Goal: Task Accomplishment & Management: Manage account settings

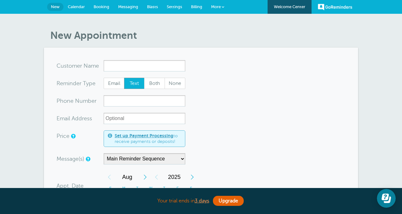
click at [102, 7] on span "Booking" at bounding box center [101, 6] width 16 height 5
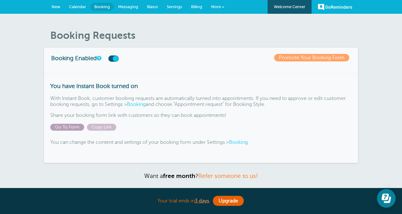
click at [77, 127] on span "Go To Form" at bounding box center [67, 127] width 34 height 7
click at [298, 56] on link "Promote Your Booking Form" at bounding box center [311, 58] width 75 height 8
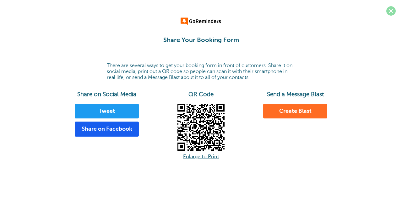
click at [389, 13] on span at bounding box center [390, 10] width 9 height 9
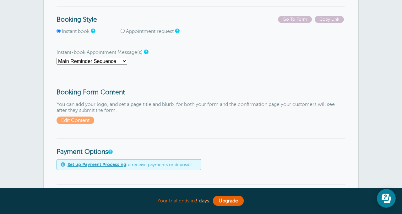
scroll to position [92, 0]
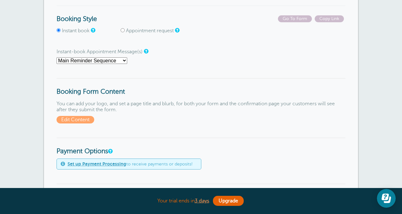
click at [122, 58] on select "First Reminder Main Reminder Sequence" at bounding box center [91, 60] width 71 height 7
click at [88, 122] on span "Edit Content" at bounding box center [75, 120] width 38 height 8
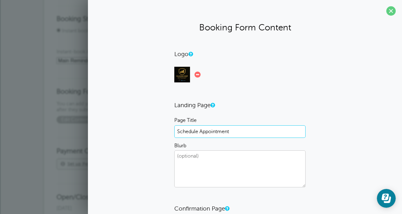
click at [224, 131] on input "Schedule Appointment" at bounding box center [239, 131] width 131 height 13
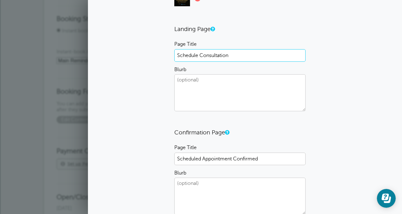
scroll to position [78, 0]
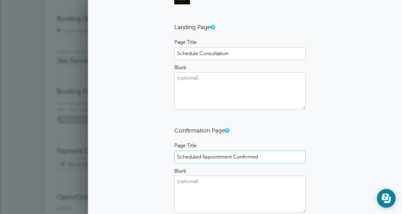
click at [225, 161] on input "Scheduled Appointment Confirmed" at bounding box center [239, 157] width 131 height 13
click at [224, 159] on input "Scheduled Appointment Confirmed" at bounding box center [239, 157] width 131 height 13
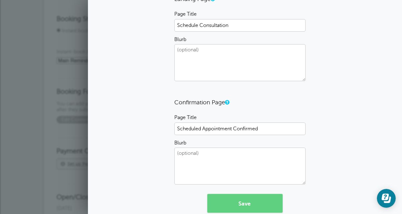
scroll to position [107, 0]
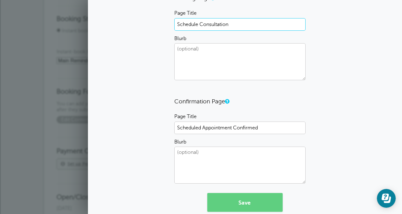
click at [232, 25] on input "Schedule Consultation" at bounding box center [239, 24] width 131 height 13
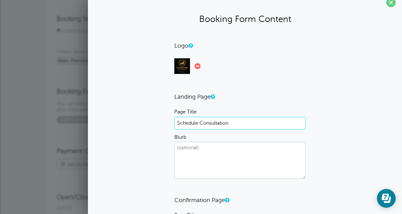
scroll to position [11, 0]
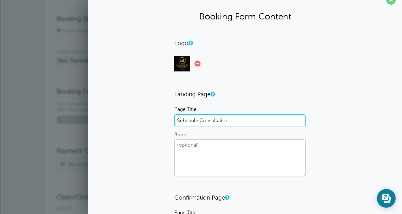
click at [219, 122] on input "Schedule Consultation" at bounding box center [239, 121] width 131 height 13
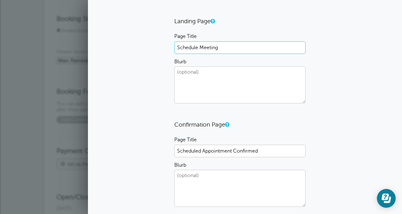
scroll to position [86, 0]
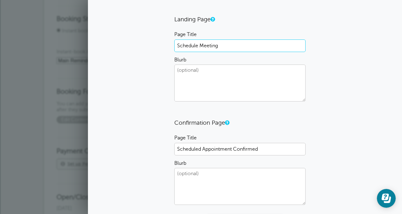
click at [222, 47] on input "Schedule Meeting" at bounding box center [239, 46] width 131 height 13
click at [200, 45] on input "Schedule Meeting" at bounding box center [239, 46] width 131 height 13
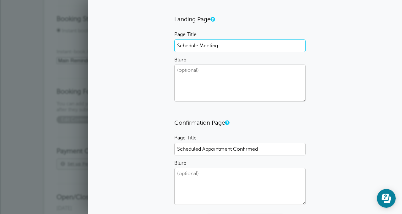
click at [200, 45] on input "Schedule Meeting" at bounding box center [239, 46] width 131 height 13
type input "Schedule Meeting"
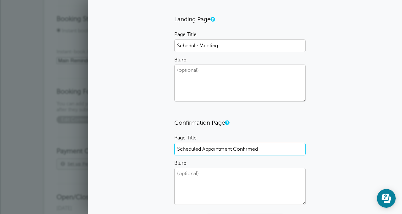
click at [210, 149] on input "Scheduled Appointment Confirmed" at bounding box center [239, 149] width 131 height 13
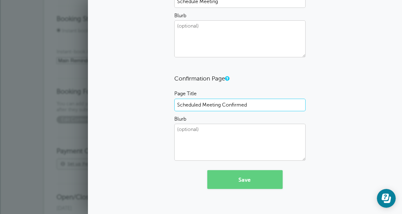
scroll to position [135, 0]
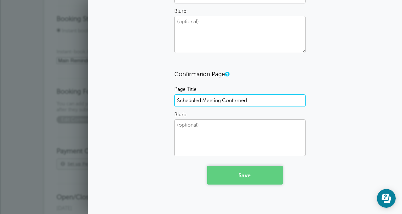
type input "Scheduled Meeting Confirmed"
click at [250, 170] on button "Save" at bounding box center [244, 175] width 75 height 19
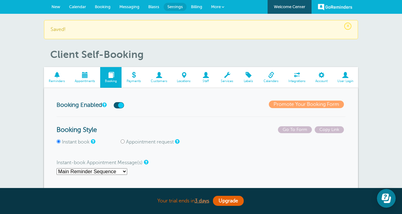
click at [83, 7] on span "Calendar" at bounding box center [77, 6] width 17 height 5
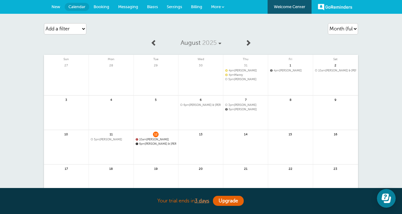
click at [200, 139] on link at bounding box center [200, 150] width 45 height 27
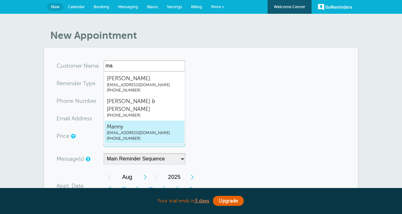
click at [135, 131] on span "info@ruizincorp.com" at bounding box center [144, 133] width 75 height 5
type input "Mannyinfo@ruizincorp.com7607157456"
type input "Manny"
type input "(760) 715-7456"
type input "info@ruizincorp.com"
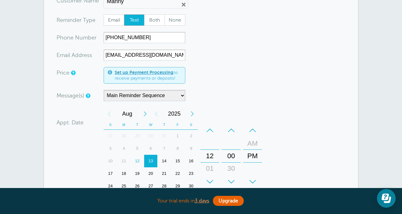
scroll to position [66, 0]
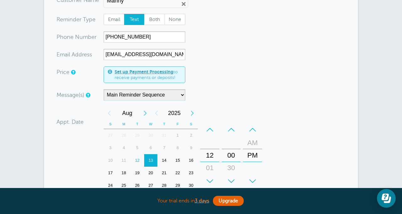
click at [212, 129] on div "–" at bounding box center [209, 130] width 19 height 13
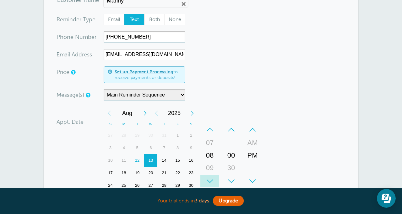
click at [211, 182] on div "+" at bounding box center [209, 181] width 19 height 13
click at [231, 133] on div "–" at bounding box center [230, 130] width 19 height 13
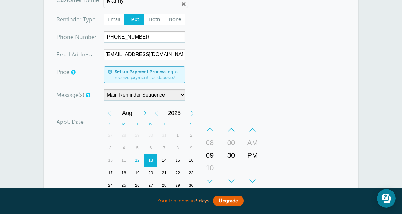
click at [231, 133] on div "–" at bounding box center [230, 130] width 19 height 13
click at [230, 179] on div "+" at bounding box center [230, 181] width 19 height 13
click at [227, 132] on div "–" at bounding box center [230, 130] width 19 height 13
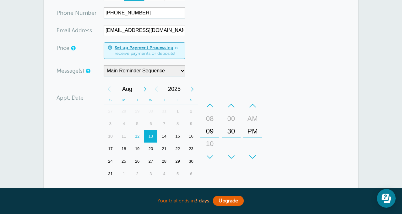
scroll to position [90, 0]
click at [177, 71] on select "Main Reminder Sequence" at bounding box center [145, 70] width 82 height 11
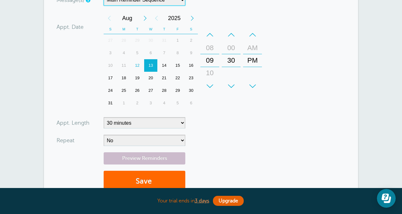
scroll to position [167, 0]
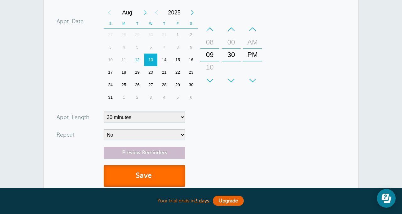
click at [147, 176] on button "Save" at bounding box center [145, 176] width 82 height 22
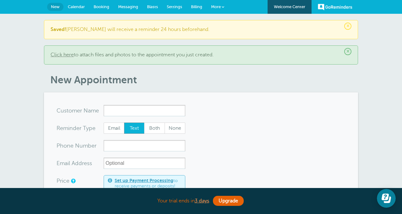
click at [105, 7] on span "Booking" at bounding box center [101, 6] width 16 height 5
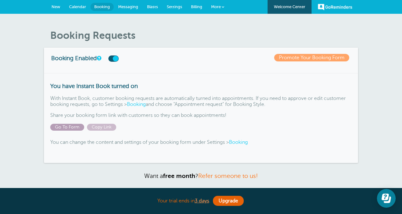
click at [79, 126] on span "Go To Form" at bounding box center [67, 127] width 34 height 7
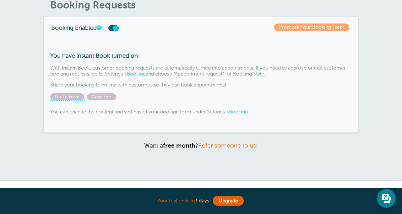
scroll to position [33, 0]
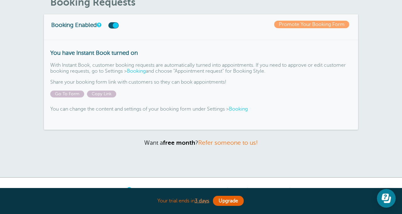
click at [242, 108] on link "Booking" at bounding box center [238, 109] width 19 height 6
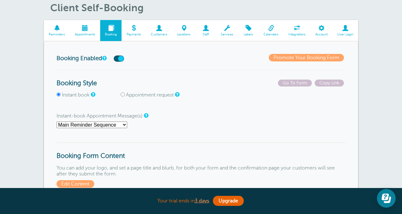
scroll to position [24, 0]
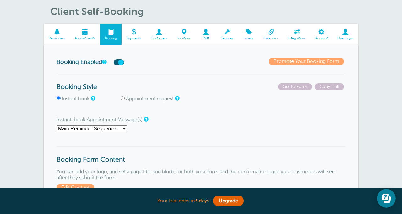
click at [88, 36] on link "Appointments" at bounding box center [85, 34] width 30 height 21
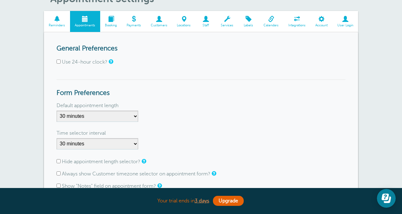
scroll to position [40, 0]
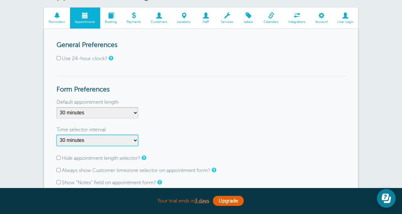
click at [107, 137] on select "1 minute 5 minutes 10 minutes 15 minutes 20 minutes 30 minutes 60 minutes" at bounding box center [97, 140] width 82 height 11
select select "1"
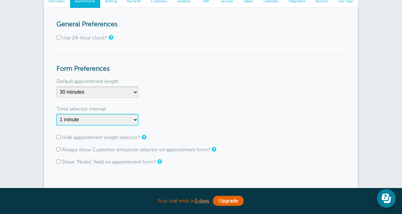
scroll to position [61, 0]
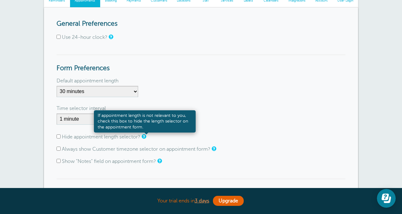
click at [145, 135] on link at bounding box center [143, 137] width 4 height 4
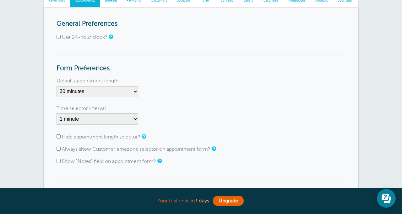
click at [58, 136] on input "Hide appointment length selector?" at bounding box center [58, 137] width 4 height 4
checkbox input "true"
click at [58, 149] on input "Always show Customer timezone selector on appointment form?" at bounding box center [58, 149] width 4 height 4
checkbox input "true"
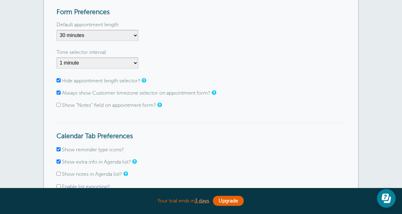
scroll to position [147, 0]
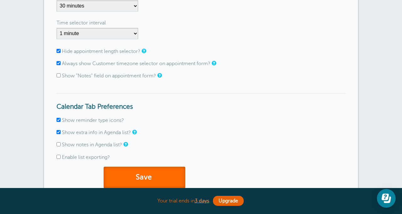
click at [128, 173] on button "Save" at bounding box center [145, 178] width 82 height 22
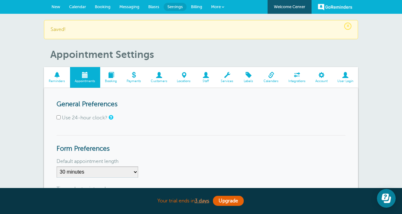
click at [77, 6] on span "Calendar" at bounding box center [77, 6] width 17 height 5
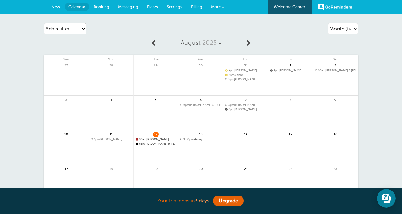
click at [202, 149] on link at bounding box center [200, 155] width 45 height 27
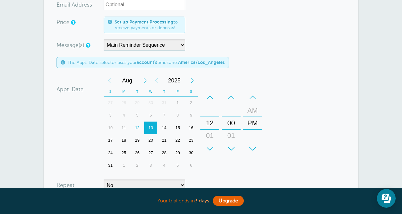
scroll to position [133, 0]
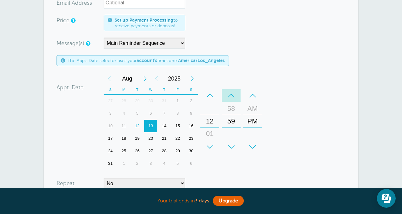
click at [233, 96] on div "–" at bounding box center [230, 95] width 19 height 13
click at [232, 141] on div "+" at bounding box center [230, 147] width 19 height 13
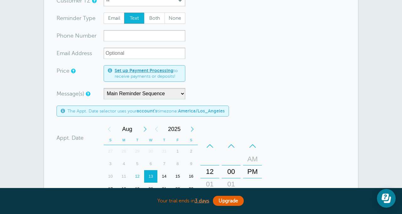
scroll to position [0, 0]
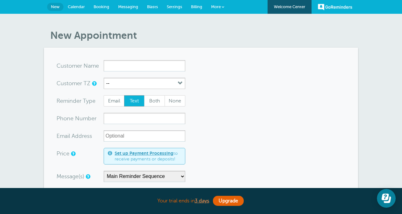
click at [104, 8] on span "Booking" at bounding box center [101, 6] width 16 height 5
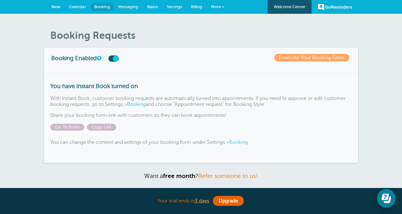
click at [79, 4] on span "Calendar" at bounding box center [77, 6] width 17 height 5
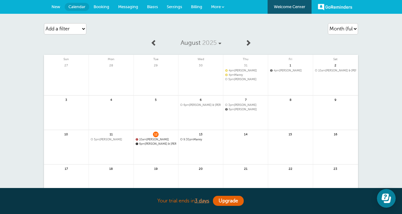
click at [132, 7] on span "Messaging" at bounding box center [128, 6] width 20 height 5
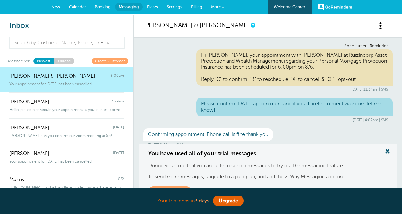
scroll to position [124, 0]
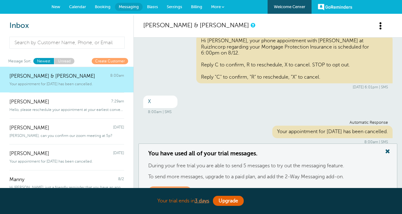
click at [167, 8] on span "Settings" at bounding box center [174, 6] width 15 height 5
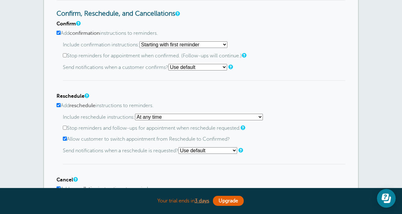
scroll to position [302, 0]
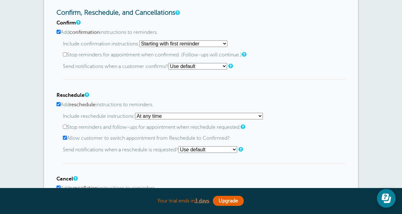
click at [149, 119] on select "At any time If reminder more than 1 day away from appointment If reminder more …" at bounding box center [199, 116] width 128 height 7
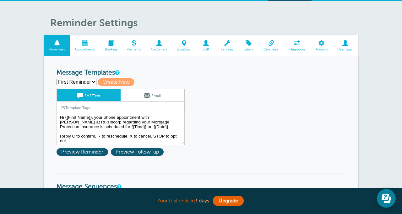
scroll to position [12, 0]
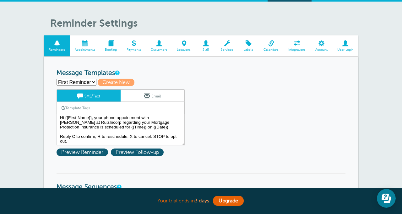
click at [321, 43] on span at bounding box center [321, 43] width 22 height 6
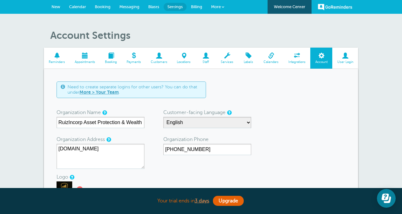
click at [87, 57] on span at bounding box center [85, 56] width 30 height 6
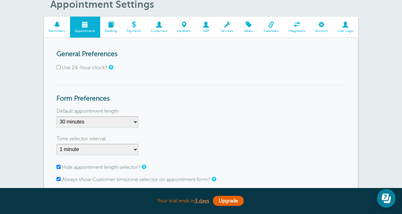
scroll to position [43, 0]
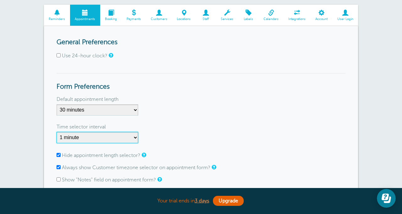
click at [109, 133] on select "1 minute 5 minutes 10 minutes 15 minutes 20 minutes 30 minutes 60 minutes" at bounding box center [97, 137] width 82 height 11
select select "60"
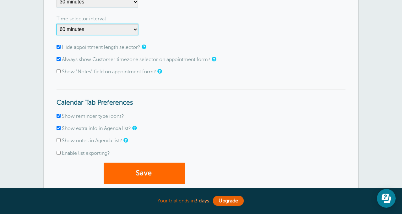
scroll to position [155, 0]
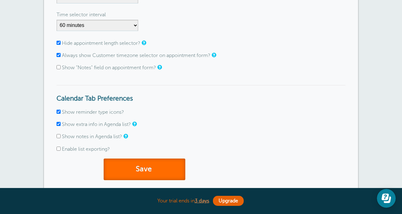
click at [142, 166] on button "Save" at bounding box center [145, 170] width 82 height 22
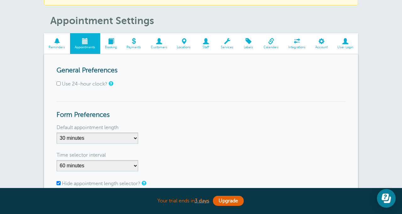
scroll to position [35, 0]
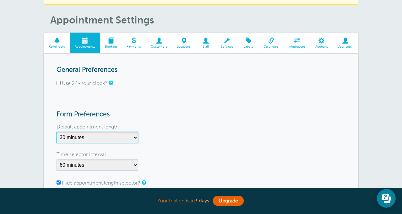
click at [136, 137] on select "5 minutes 10 minutes 15 minutes 20 minutes 25 minutes 30 minutes 35 minutes 40 …" at bounding box center [97, 137] width 82 height 11
select select "60"
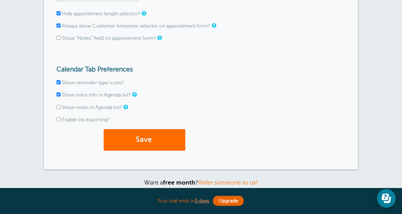
scroll to position [206, 0]
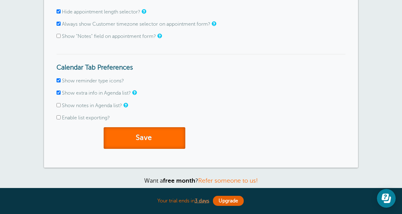
click at [159, 145] on button "Save" at bounding box center [145, 138] width 82 height 22
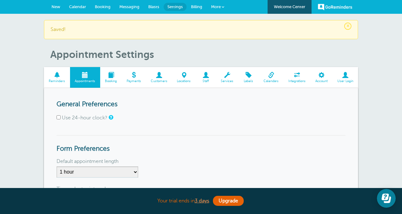
click at [102, 6] on span "Booking" at bounding box center [103, 6] width 16 height 5
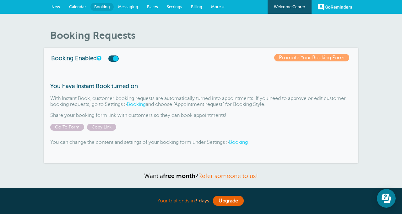
click at [239, 145] on link "Booking" at bounding box center [238, 143] width 19 height 6
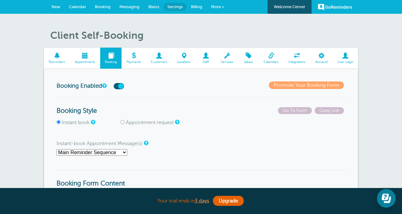
click at [73, 6] on span "Calendar" at bounding box center [77, 6] width 17 height 5
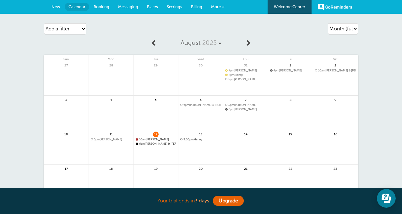
click at [150, 143] on span "6pm [PERSON_NAME] & [PERSON_NAME]" at bounding box center [156, 143] width 41 height 3
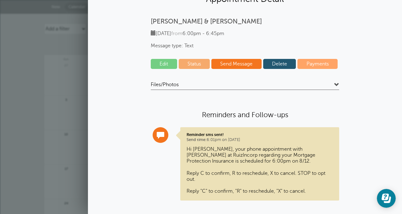
scroll to position [36, 0]
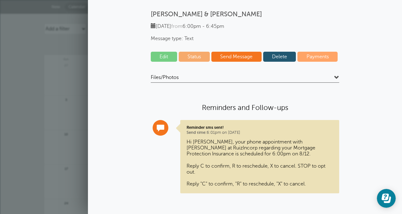
click at [231, 58] on link "Send Message" at bounding box center [236, 57] width 50 height 10
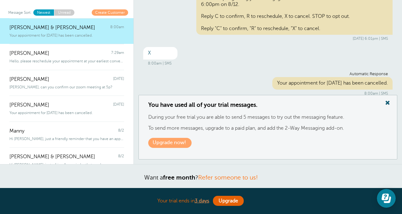
scroll to position [63, 0]
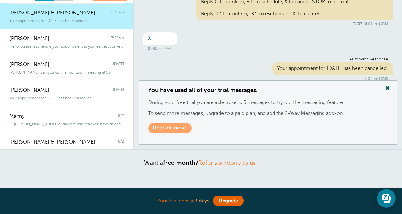
click at [388, 90] on span at bounding box center [387, 88] width 13 height 8
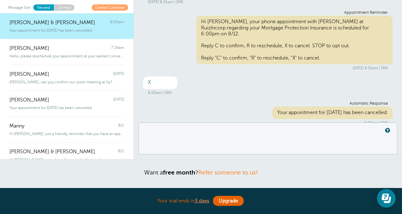
scroll to position [91, 0]
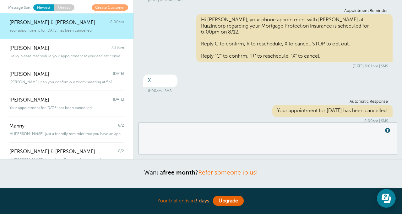
click at [220, 129] on div "You have used all of your trial messages. During your free trial you are able t…" at bounding box center [267, 139] width 259 height 32
click at [211, 131] on div "You have used all of your trial messages. During your free trial you are able t…" at bounding box center [267, 139] width 259 height 32
click at [215, 130] on div "You have used all of your trial messages. During your free trial you are able t…" at bounding box center [267, 139] width 259 height 32
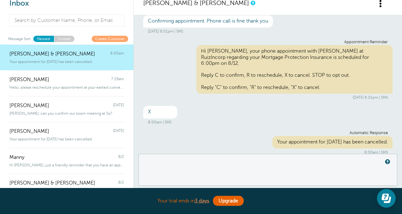
scroll to position [23, 0]
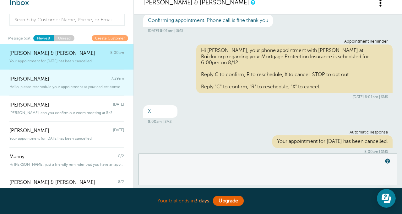
click at [71, 79] on div "[PERSON_NAME] 7:29am" at bounding box center [66, 76] width 115 height 13
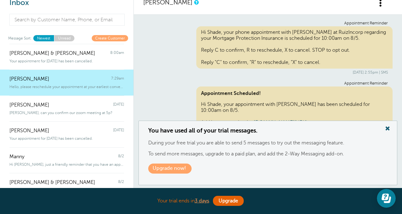
scroll to position [467, 0]
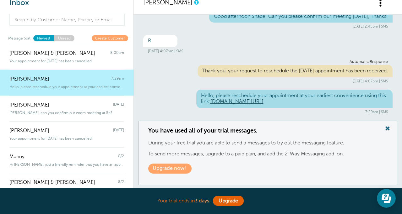
drag, startPoint x: 336, startPoint y: 103, endPoint x: 221, endPoint y: 104, distance: 114.8
click at [221, 104] on div "Hello, please reschedule your appointment at your earliest convenience using th…" at bounding box center [294, 99] width 196 height 18
copy link "[DOMAIN_NAME][URL]"
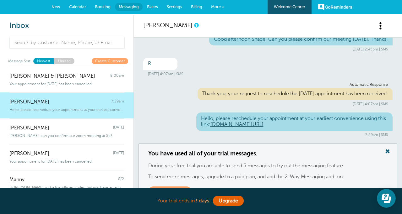
click at [173, 5] on span "Settings" at bounding box center [174, 6] width 15 height 5
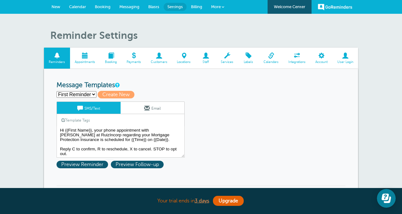
scroll to position [1, 0]
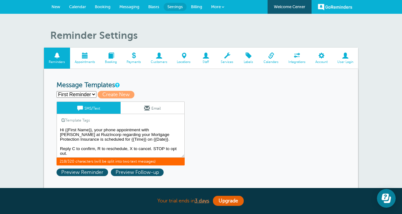
drag, startPoint x: 128, startPoint y: 148, endPoint x: 98, endPoint y: 147, distance: 30.8
click at [98, 147] on textarea "Hi {{First Name}}, your phone appointment with [PERSON_NAME] at RuizIncorp rega…" at bounding box center [120, 141] width 128 height 31
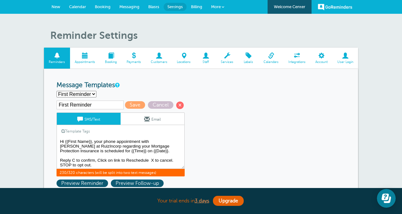
paste textarea "[DOMAIN_NAME][URL]"
click at [75, 166] on textarea "Hi {{First Name}}, your phone appointment with Manny at RuizIncorp regarding yo…" at bounding box center [120, 153] width 128 height 31
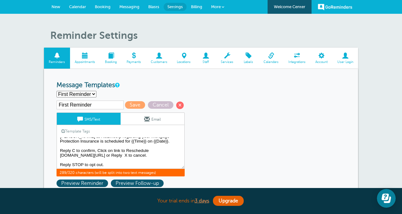
scroll to position [8, 0]
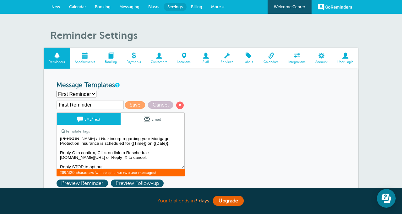
click at [97, 155] on textarea "Hi {{First Name}}, your phone appointment with Manny at RuizIncorp regarding yo…" at bounding box center [120, 153] width 128 height 31
click at [101, 155] on textarea "Hi {{First Name}}, your phone appointment with Manny at RuizIncorp regarding yo…" at bounding box center [120, 153] width 128 height 31
click at [83, 154] on textarea "Hi {{First Name}}, your phone appointment with Manny at RuizIncorp regarding yo…" at bounding box center [120, 153] width 128 height 31
click at [98, 155] on textarea "Hi {{First Name}}, your phone appointment with Manny at RuizIncorp regarding yo…" at bounding box center [120, 153] width 128 height 31
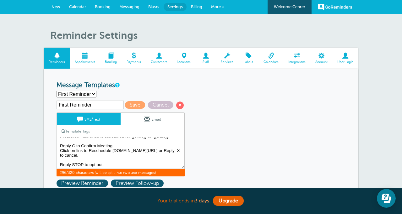
scroll to position [18, 0]
drag, startPoint x: 116, startPoint y: 145, endPoint x: 97, endPoint y: 142, distance: 19.6
click at [97, 142] on textarea "Hi {{First Name}}, your phone appointment with Manny at RuizIncorp regarding yo…" at bounding box center [120, 153] width 128 height 31
click at [60, 149] on textarea "Hi {{First Name}}, your phone appointment with Manny at RuizIncorp regarding yo…" at bounding box center [120, 153] width 128 height 31
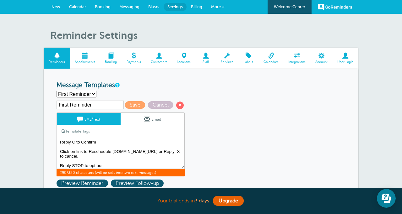
drag, startPoint x: 89, startPoint y: 152, endPoint x: 61, endPoint y: 153, distance: 27.6
click at [61, 153] on textarea "Hi {{First Name}}, your phone appointment with Manny at RuizIncorp regarding yo…" at bounding box center [120, 153] width 128 height 31
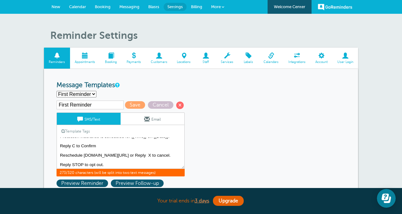
click at [82, 153] on textarea "Hi {{First Name}}, your phone appointment with Manny at RuizIncorp regarding yo…" at bounding box center [120, 153] width 128 height 31
click at [61, 159] on textarea "Hi {{First Name}}, your phone appointment with Manny at RuizIncorp regarding yo…" at bounding box center [120, 153] width 128 height 31
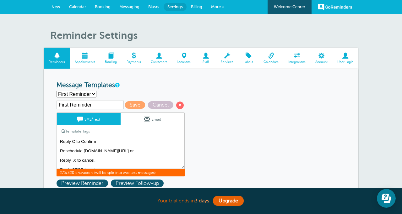
scroll to position [25, 0]
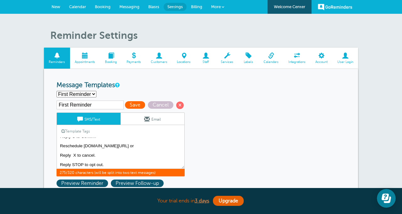
type textarea "Hi {{First Name}}, your phone appointment with Manny at RuizIncorp regarding yo…"
click at [125, 107] on span "Save" at bounding box center [135, 105] width 20 height 8
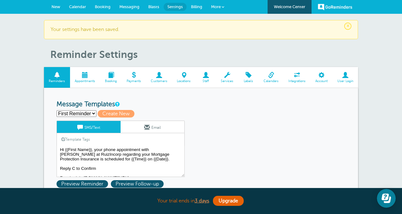
click at [93, 113] on select "First Reminder Create new..." at bounding box center [76, 113] width 40 height 7
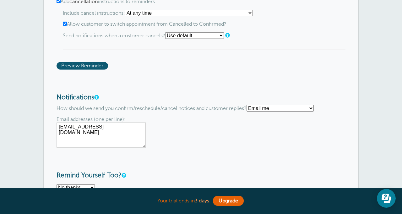
scroll to position [656, 0]
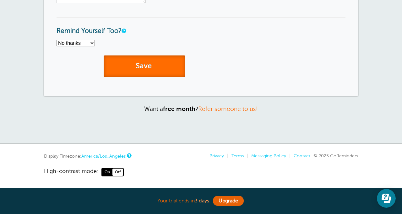
click at [120, 67] on button "Save" at bounding box center [145, 67] width 82 height 22
